Goal: Obtain resource: Download file/media

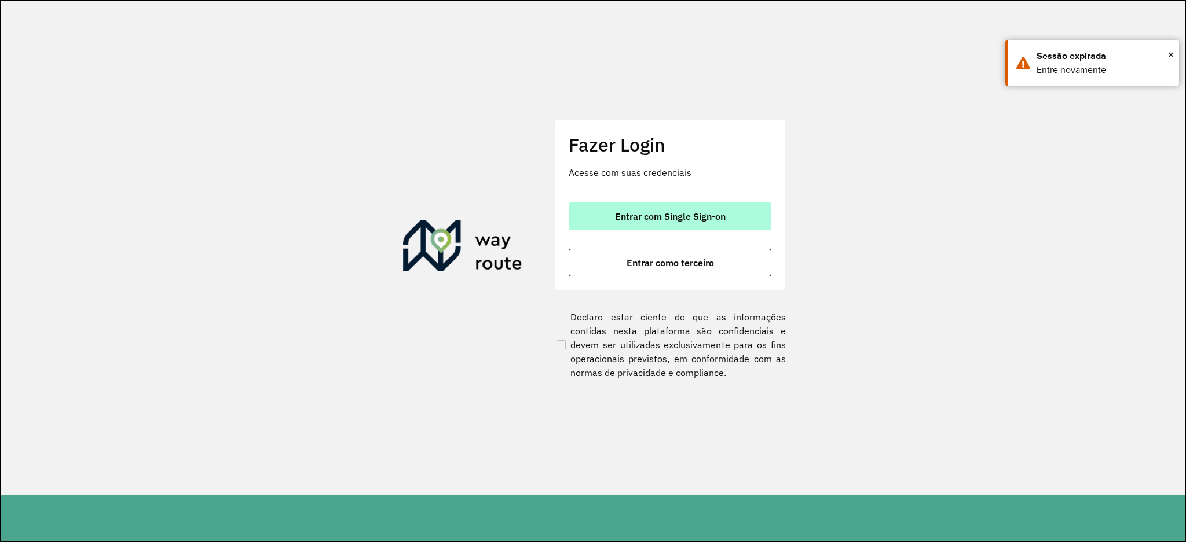
click at [691, 219] on span "Entrar com Single Sign-on" at bounding box center [670, 216] width 111 height 9
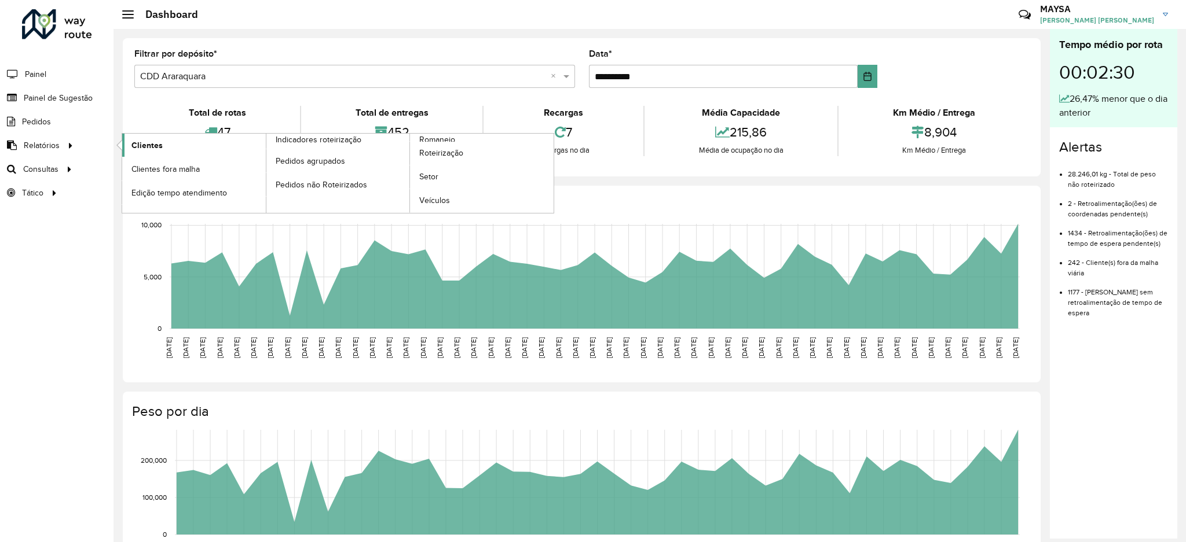
click at [154, 147] on span "Clientes" at bounding box center [146, 146] width 31 height 12
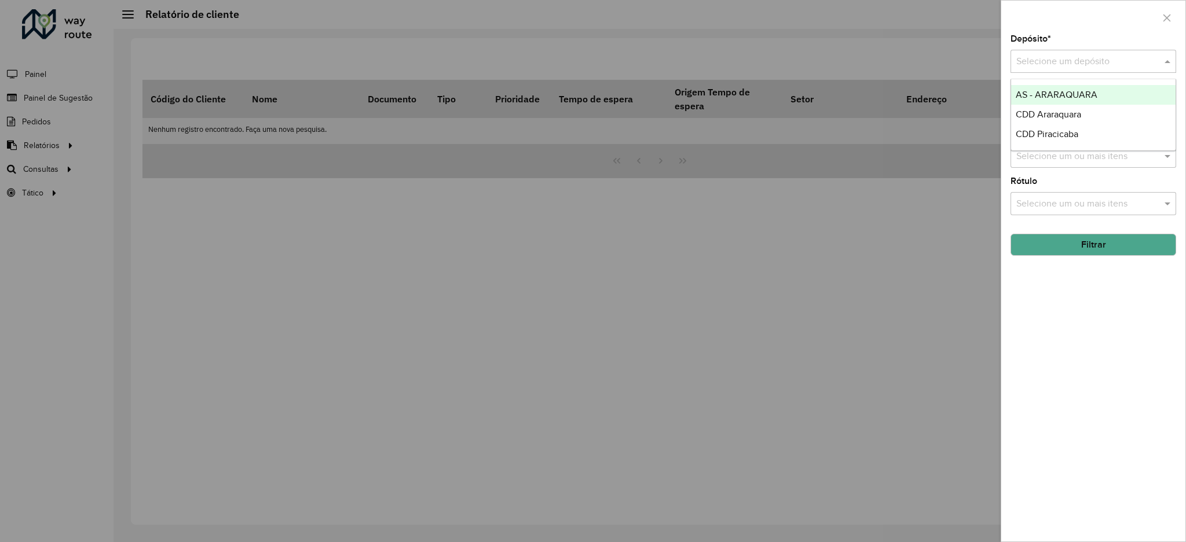
click at [1105, 64] on input "text" at bounding box center [1081, 62] width 131 height 14
click at [1069, 135] on span "CDD Piracicaba" at bounding box center [1046, 134] width 63 height 10
click at [1066, 241] on button "Filtrar" at bounding box center [1093, 245] width 166 height 22
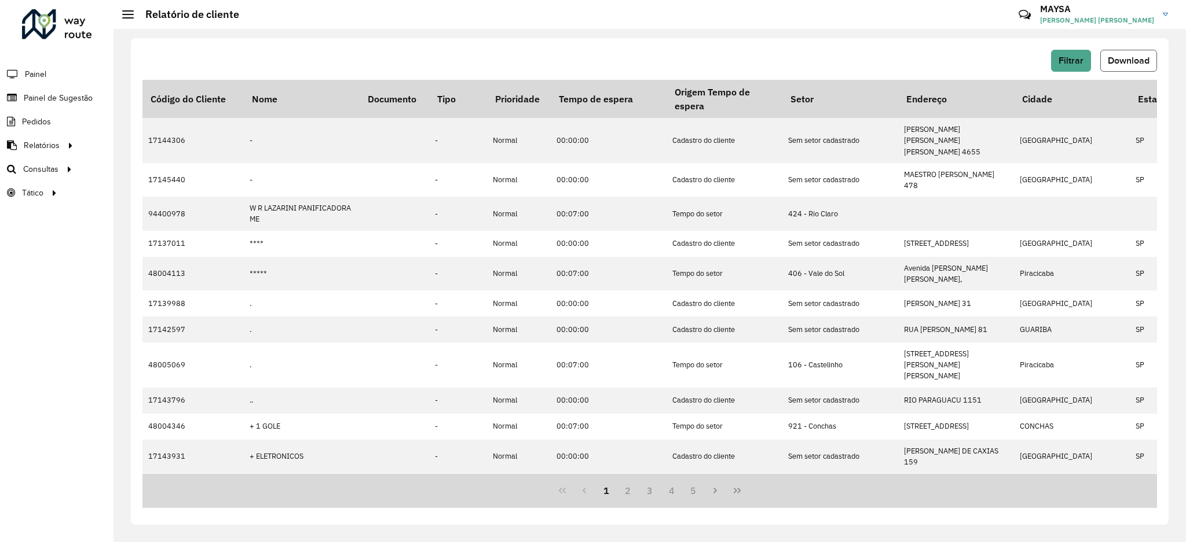
click at [1131, 63] on span "Download" at bounding box center [1128, 61] width 42 height 10
